Goal: Task Accomplishment & Management: Manage account settings

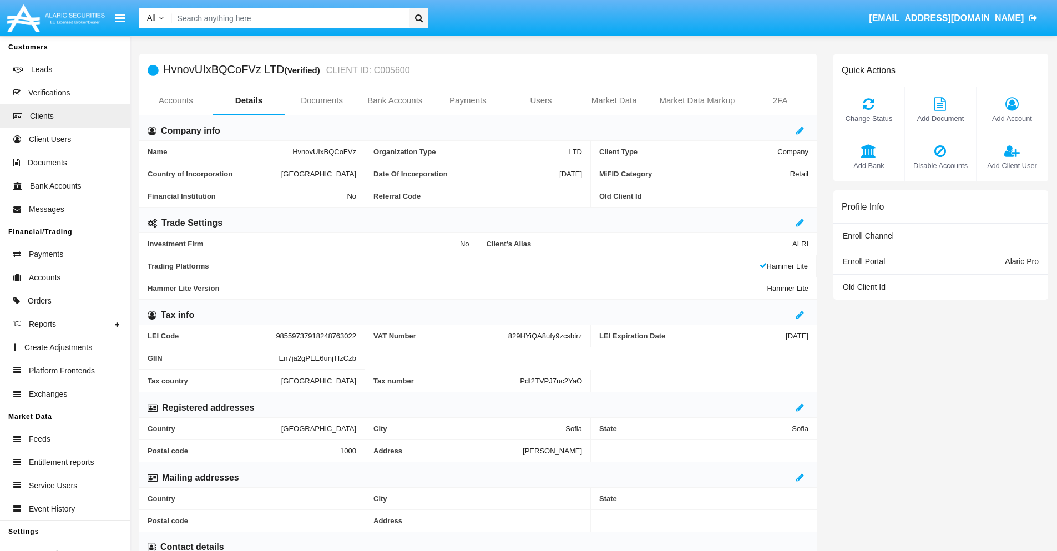
click at [1011, 118] on span "Add Account" at bounding box center [1012, 118] width 60 height 11
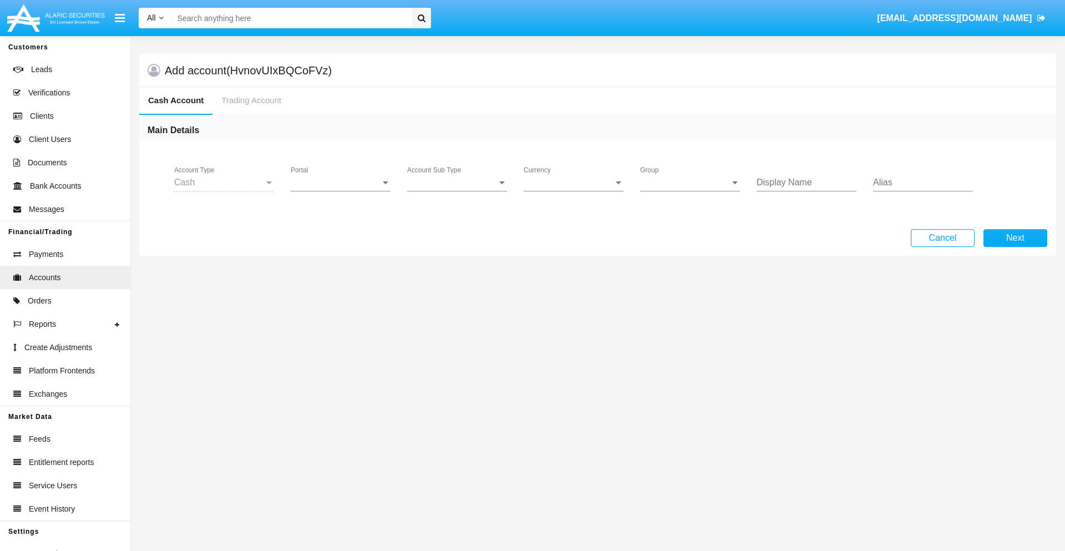
click at [341, 182] on span "Portal" at bounding box center [336, 183] width 90 height 10
click at [342, 191] on span "Alaric Pro" at bounding box center [342, 191] width 103 height 27
click at [457, 182] on span "Account Sub Type" at bounding box center [452, 183] width 90 height 10
click at [457, 191] on span "Trading Cash" at bounding box center [457, 191] width 100 height 27
click at [690, 182] on span "Group" at bounding box center [685, 183] width 90 height 10
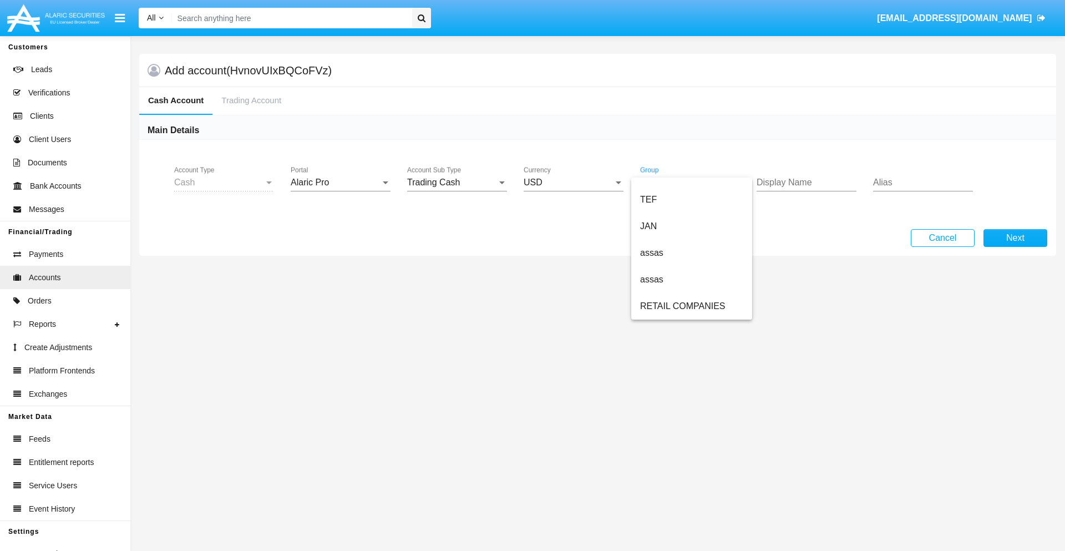
scroll to position [257, 0]
click at [691, 306] on span "ALARIC test" at bounding box center [691, 306] width 103 height 27
type input "violet"
type input "orchid"
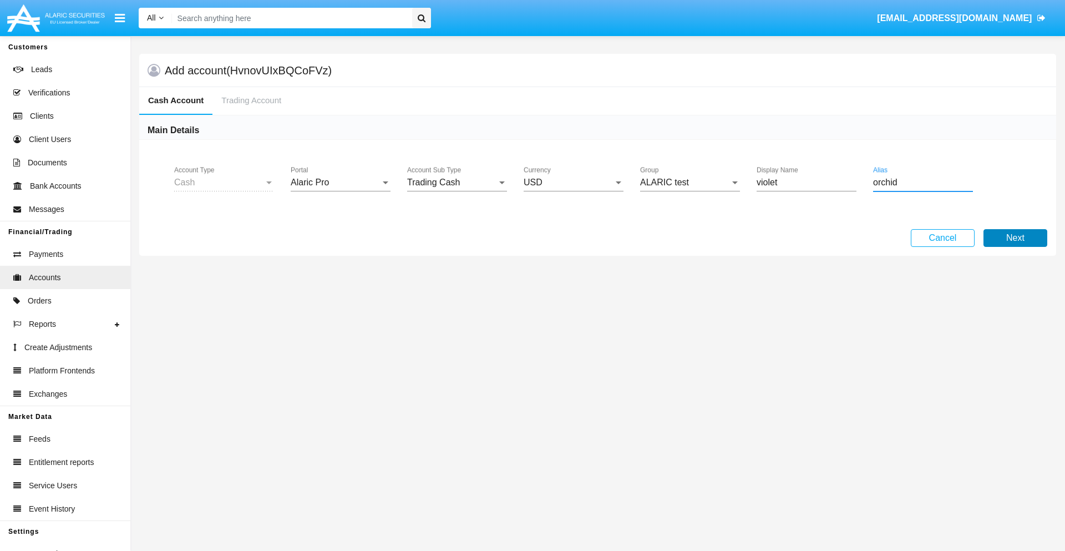
click at [1015, 238] on button "Next" at bounding box center [1015, 238] width 64 height 18
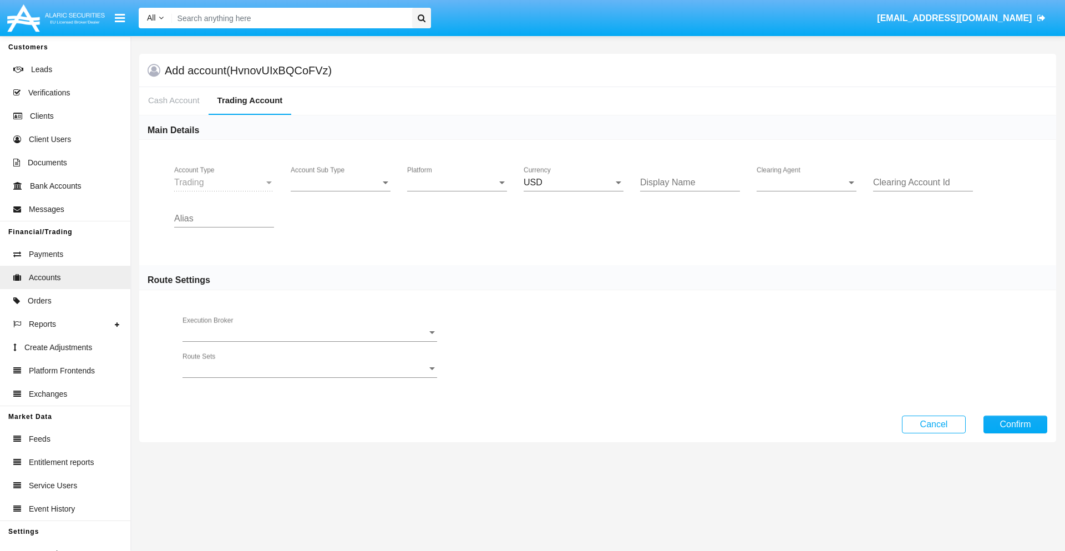
click at [341, 182] on span "Account Sub Type" at bounding box center [336, 183] width 90 height 10
click at [341, 191] on span "Trading" at bounding box center [341, 191] width 100 height 27
click at [457, 182] on span "Platform" at bounding box center [452, 183] width 90 height 10
click at [457, 191] on span "Hammer Lite" at bounding box center [448, 191] width 82 height 27
click at [807, 182] on span "Clearing Agent" at bounding box center [802, 183] width 90 height 10
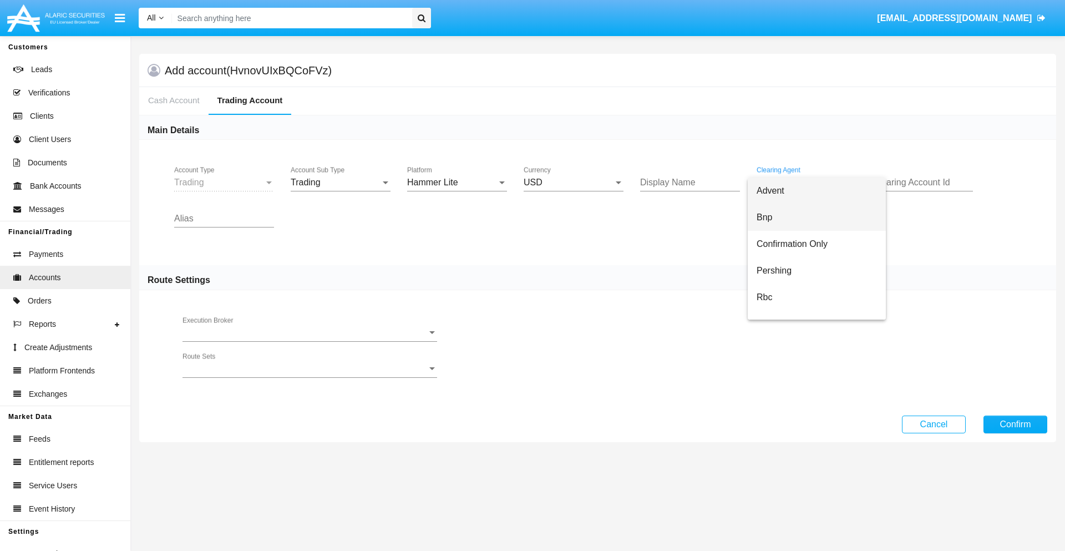
click at [817, 217] on span "Bnp" at bounding box center [817, 217] width 120 height 27
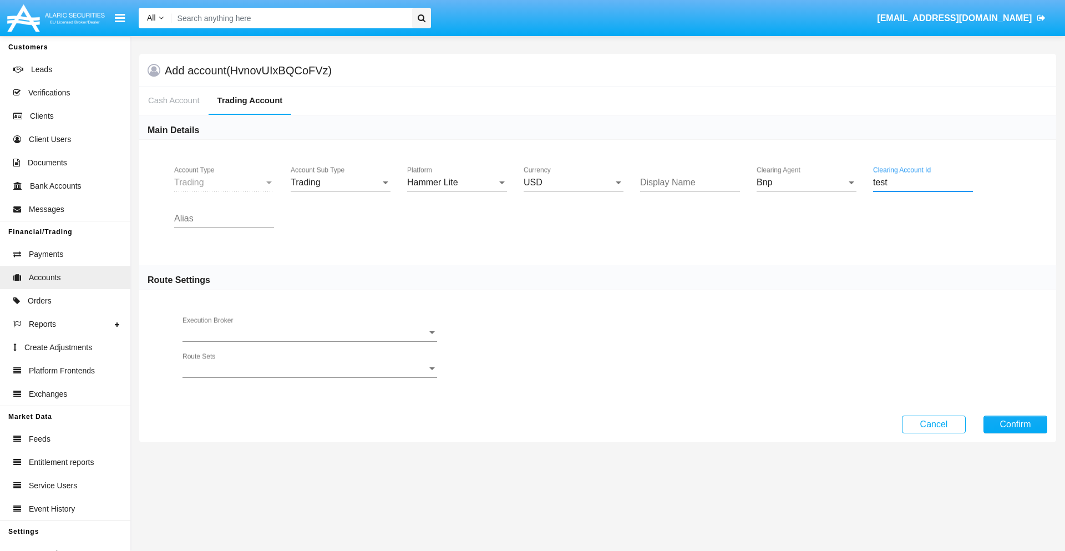
type input "test"
type input "plum"
type input "grey"
click at [1015, 424] on button "Confirm" at bounding box center [1015, 424] width 64 height 18
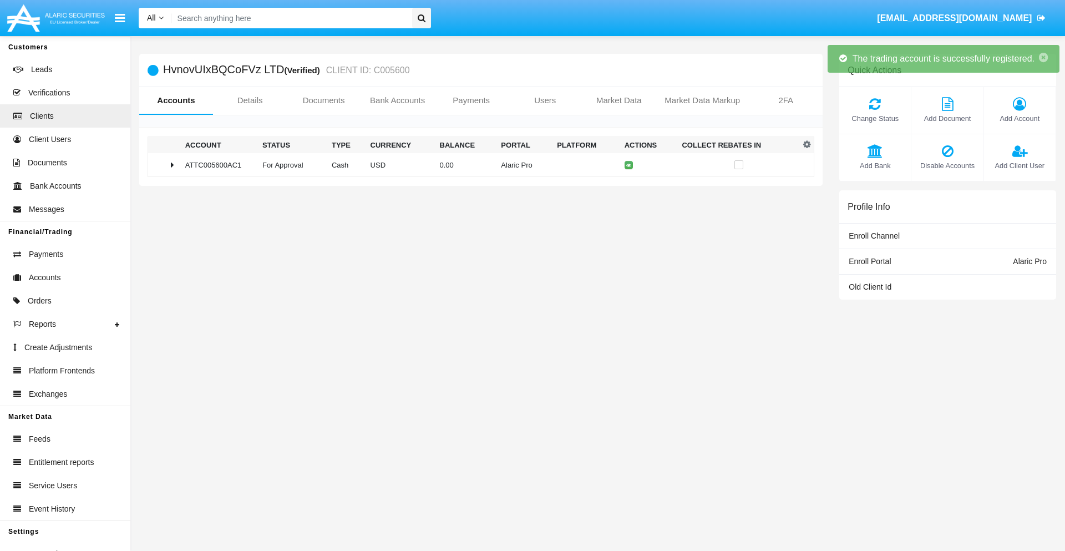
click at [476, 165] on td "0.00" at bounding box center [466, 165] width 62 height 24
click at [629, 165] on icon at bounding box center [631, 165] width 5 height 5
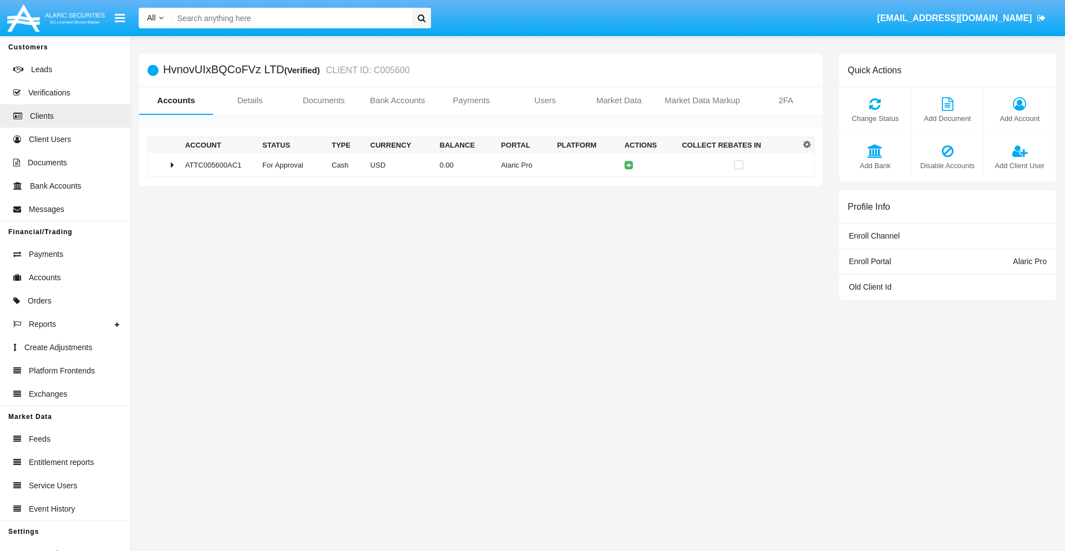
click at [476, 165] on td "0.00" at bounding box center [466, 165] width 62 height 24
click at [629, 188] on icon at bounding box center [631, 188] width 5 height 5
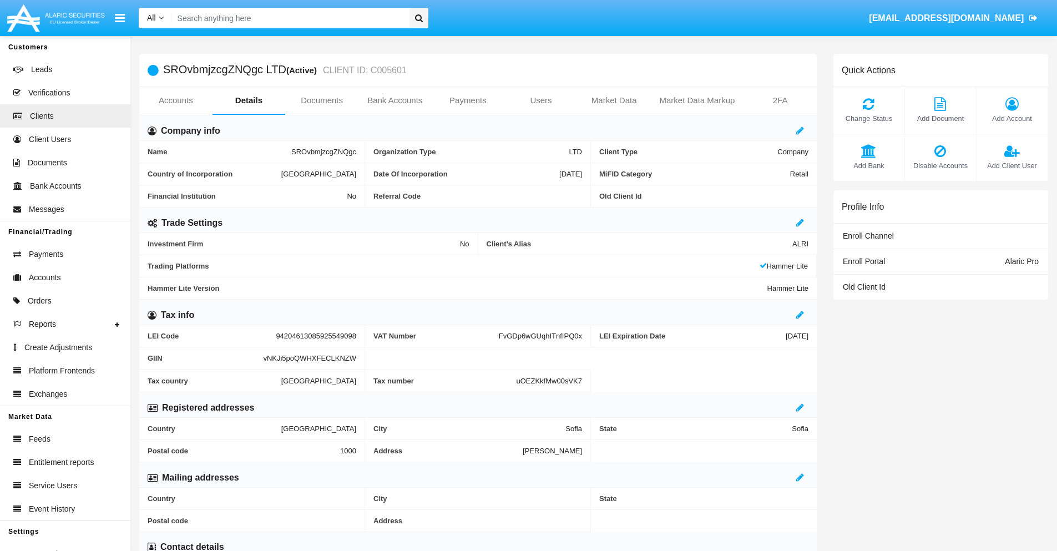
click at [175, 100] on link "Accounts" at bounding box center [175, 100] width 73 height 27
click at [1011, 118] on span "Add Account" at bounding box center [1012, 118] width 60 height 11
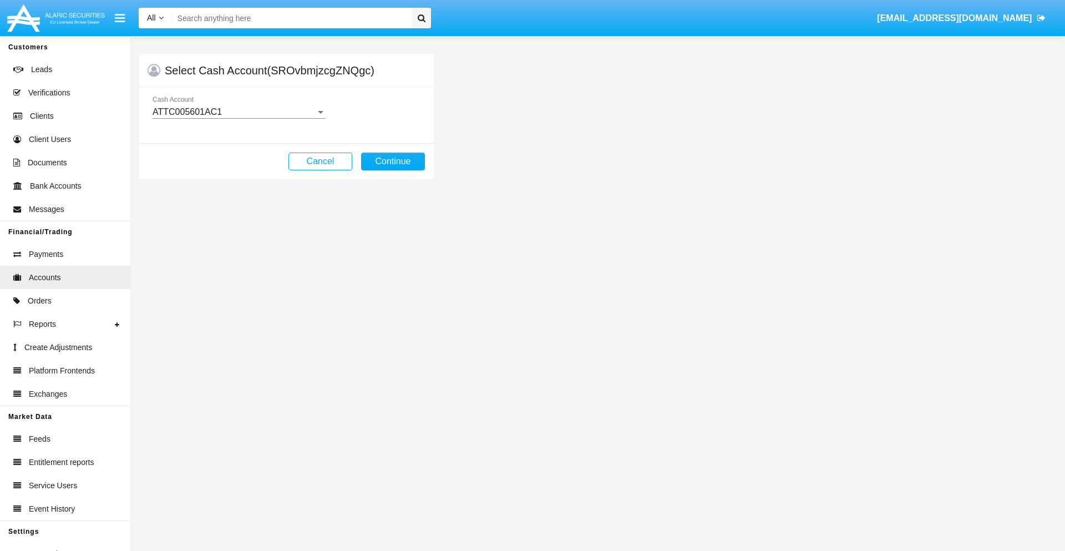
click at [239, 112] on div "ATTC005601AC1" at bounding box center [234, 112] width 163 height 10
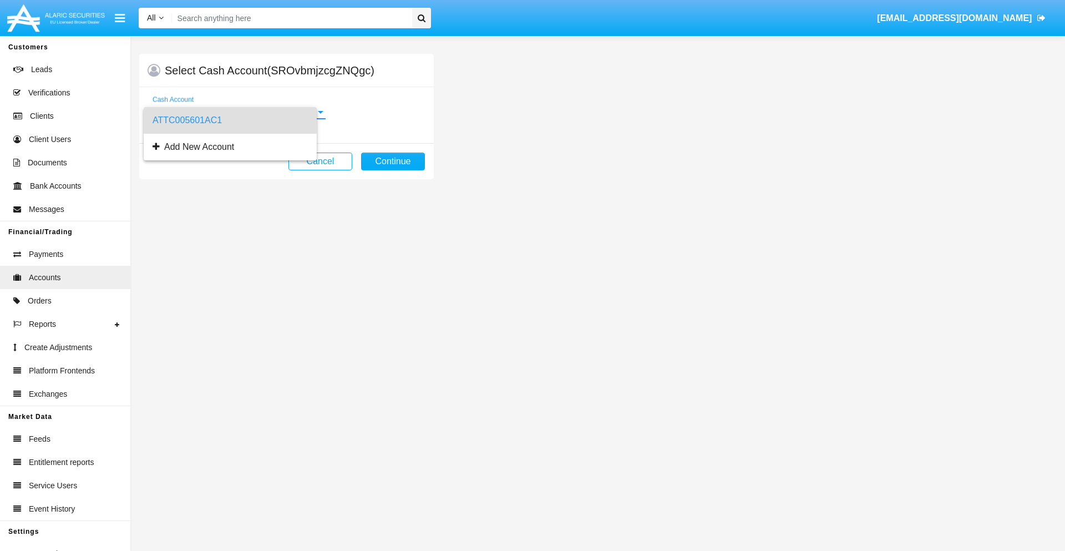
click at [239, 120] on span "ATTC005601AC1" at bounding box center [230, 120] width 155 height 27
click at [393, 161] on button "Continue" at bounding box center [393, 162] width 64 height 18
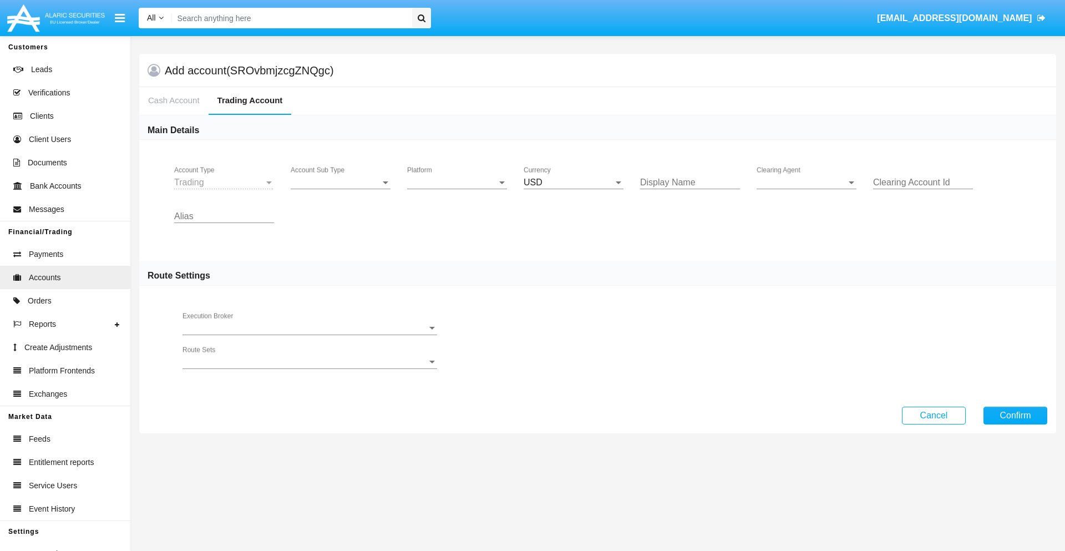
click at [341, 182] on span "Account Sub Type" at bounding box center [336, 183] width 90 height 10
click at [341, 191] on span "Trading" at bounding box center [332, 191] width 82 height 27
click at [457, 182] on span "Platform" at bounding box center [452, 183] width 90 height 10
click at [457, 191] on span "Hammer Lite" at bounding box center [457, 191] width 100 height 27
click at [807, 182] on span "Clearing Agent" at bounding box center [802, 183] width 90 height 10
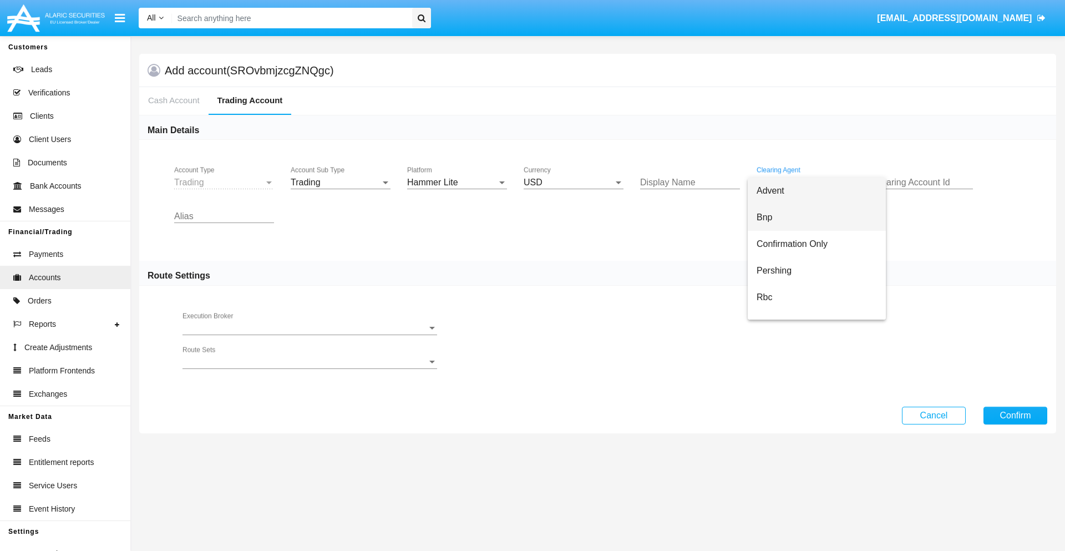
click at [817, 217] on span "Bnp" at bounding box center [817, 217] width 120 height 27
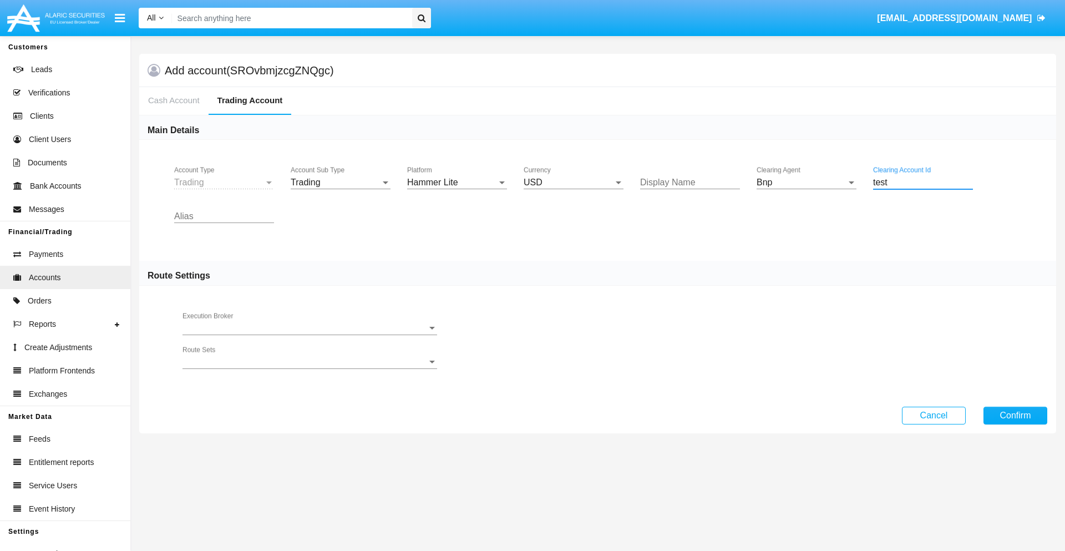
type input "test"
type input "silver"
type input "lime"
click at [1015, 415] on button "Confirm" at bounding box center [1015, 416] width 64 height 18
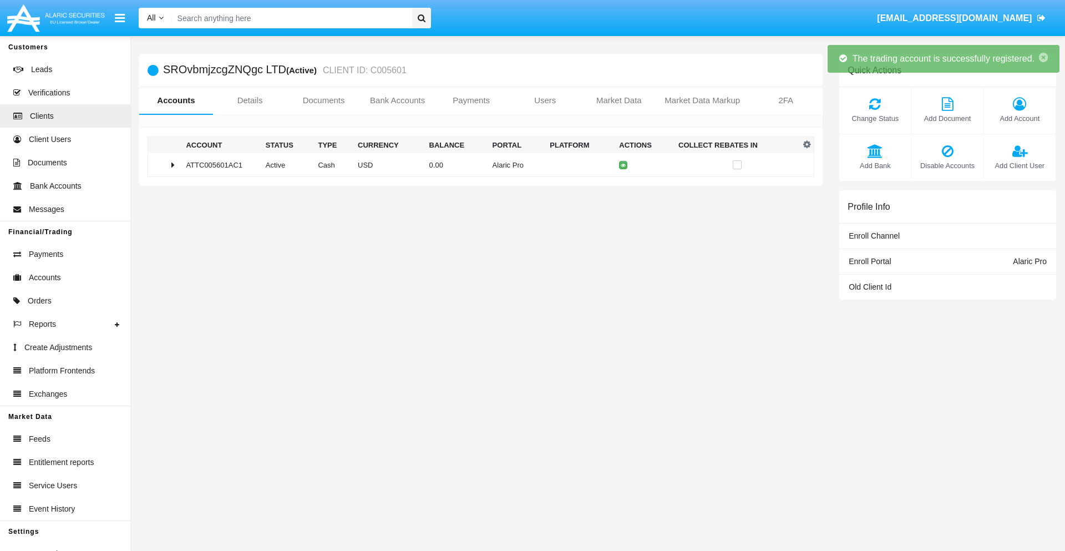
click at [476, 165] on td "0.00" at bounding box center [456, 165] width 63 height 24
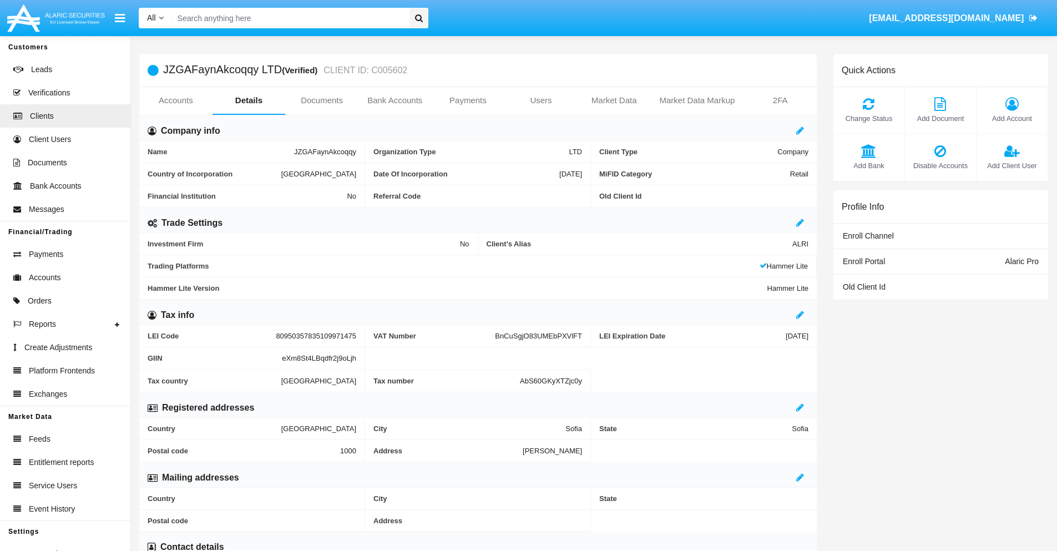
click at [175, 100] on link "Accounts" at bounding box center [175, 100] width 73 height 27
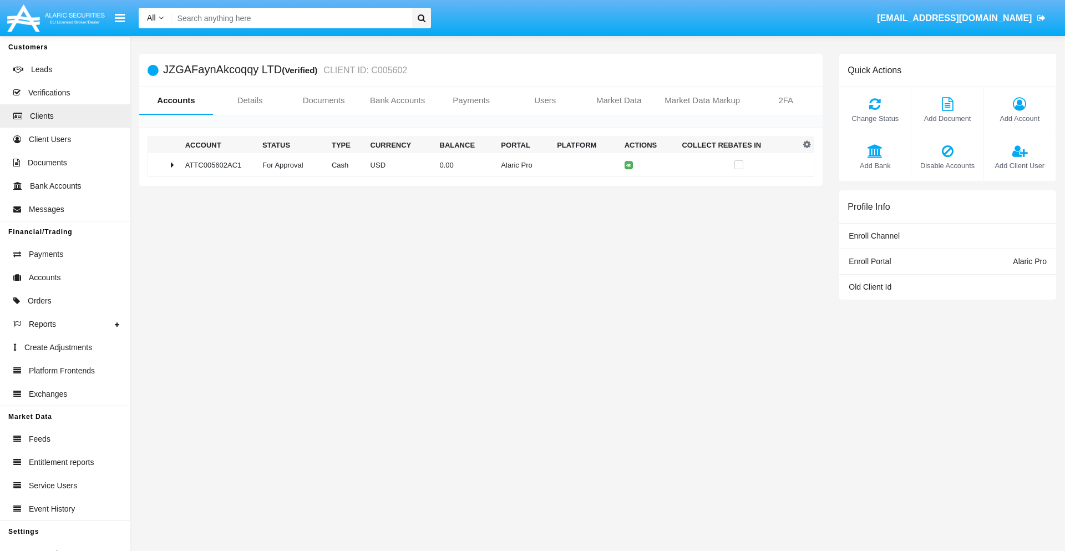
click at [875, 118] on span "Change Status" at bounding box center [875, 118] width 60 height 11
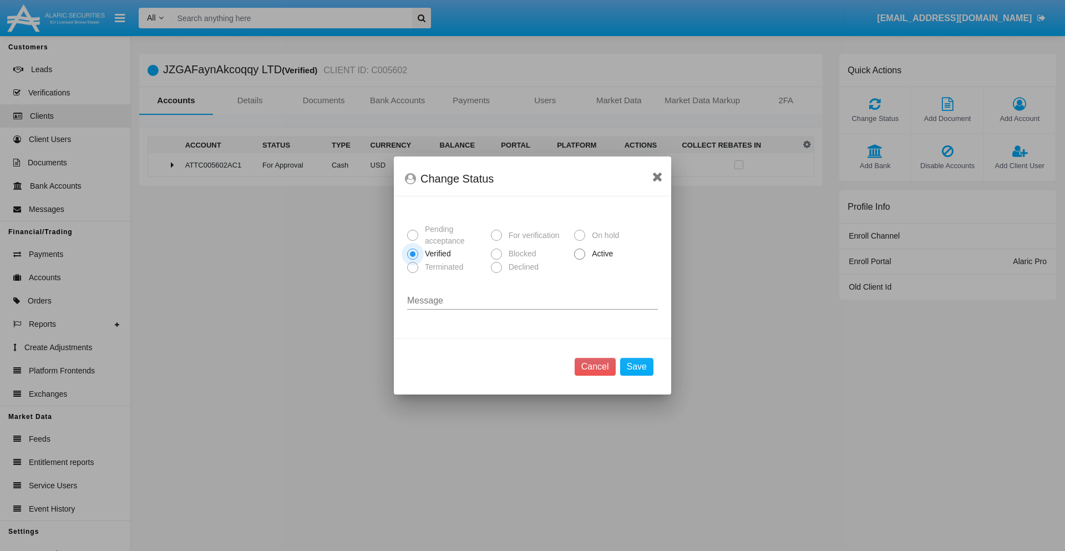
click at [600, 254] on span "Active" at bounding box center [600, 254] width 31 height 12
click at [580, 260] on input "Active" at bounding box center [579, 260] width 1 height 1
radio input "true"
click at [636, 367] on button "Save" at bounding box center [636, 367] width 33 height 18
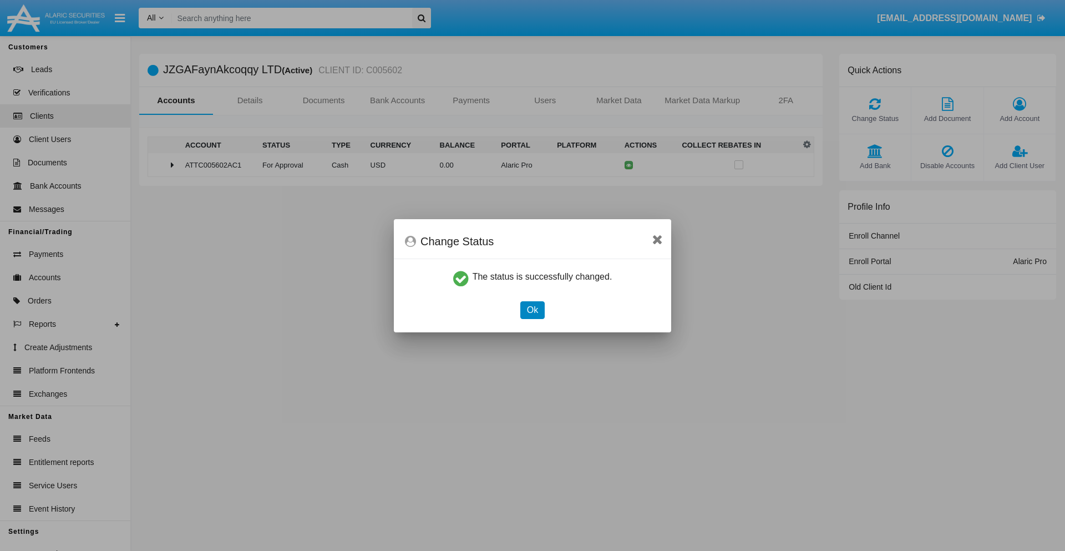
click at [532, 310] on button "Ok" at bounding box center [532, 310] width 24 height 18
